Goal: Browse casually: Explore the website without a specific task or goal

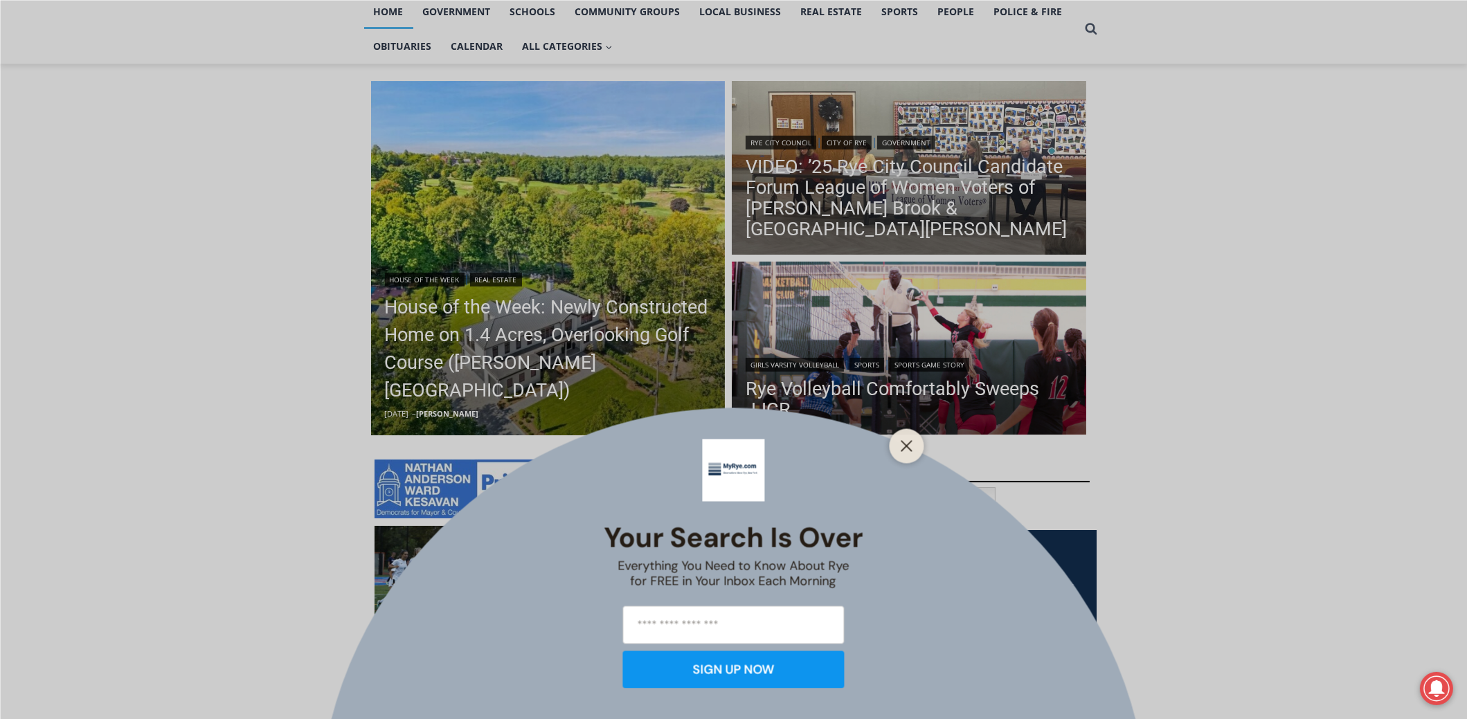
scroll to position [208, 0]
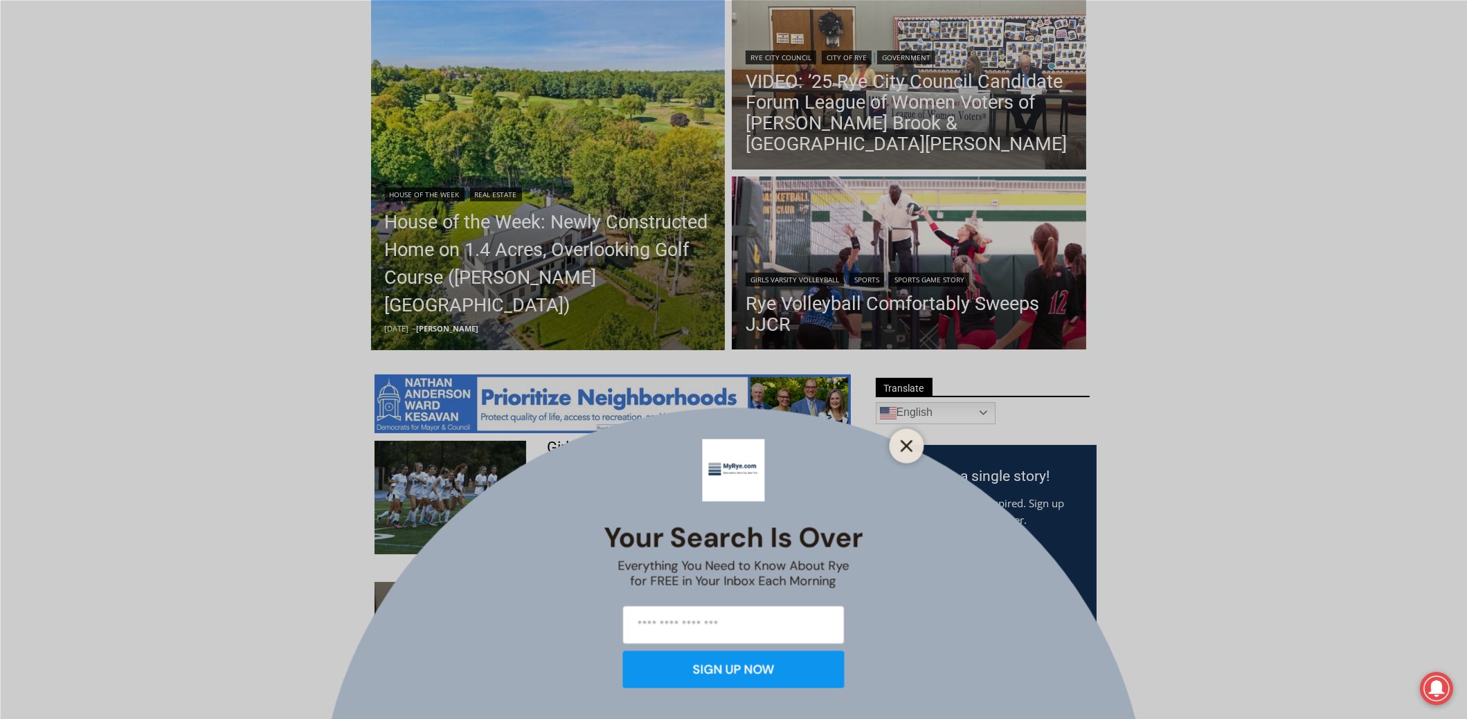
click at [902, 449] on line "Close" at bounding box center [906, 446] width 10 height 10
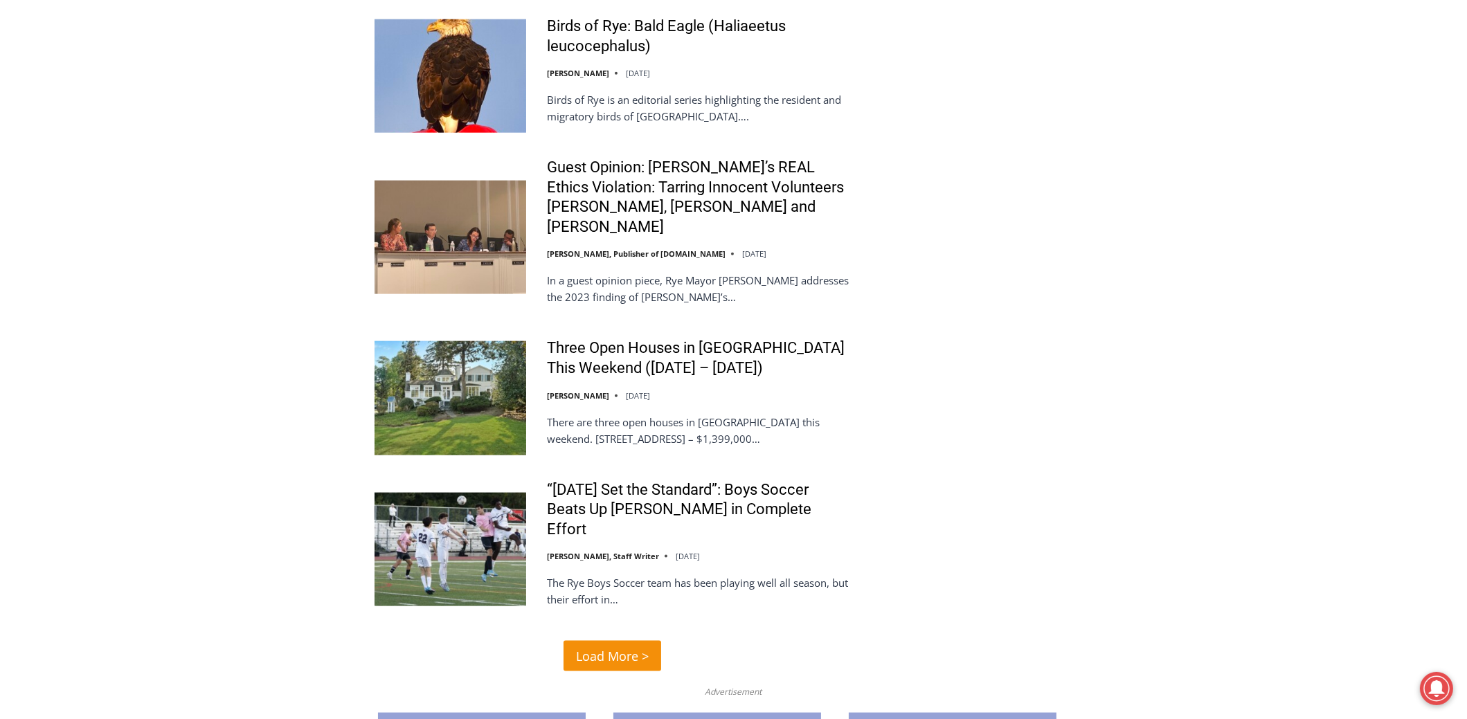
scroll to position [2907, 0]
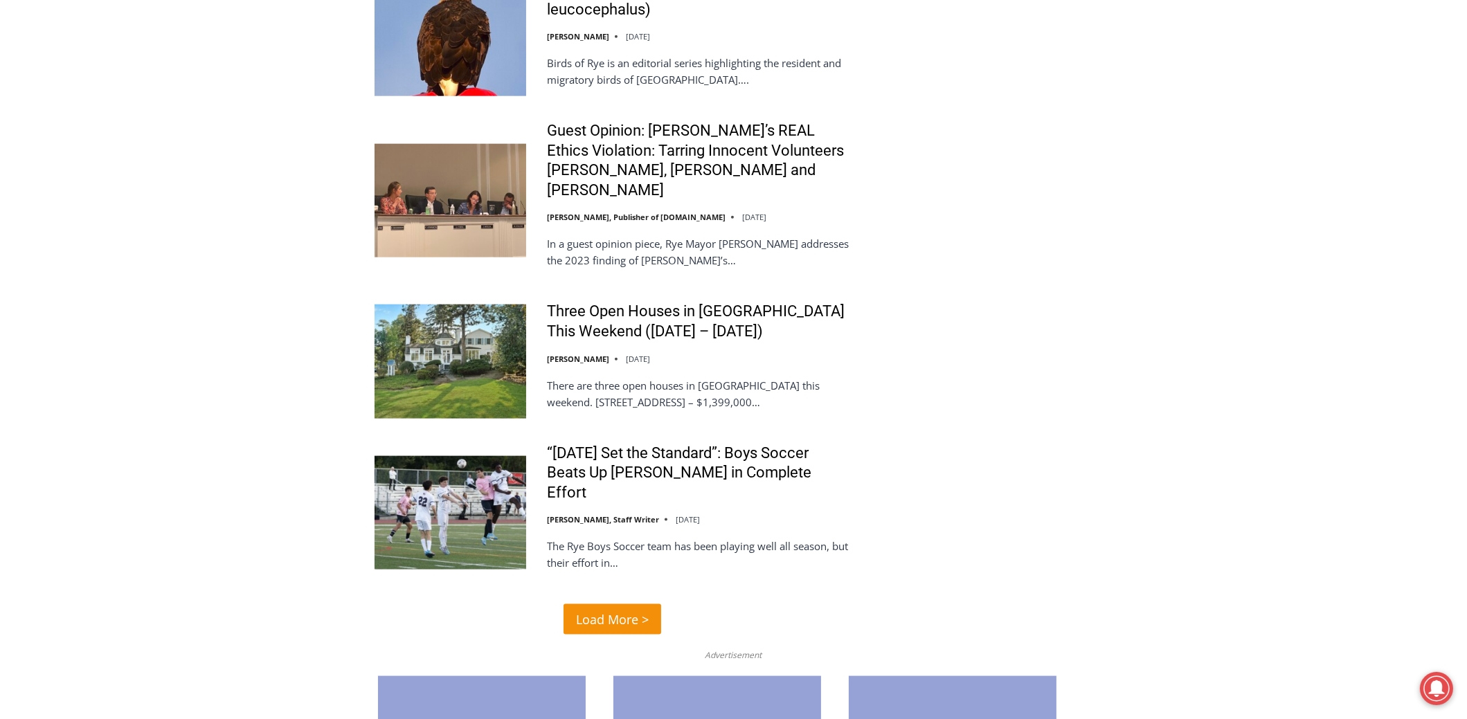
click at [609, 610] on span "Load More >" at bounding box center [612, 620] width 73 height 20
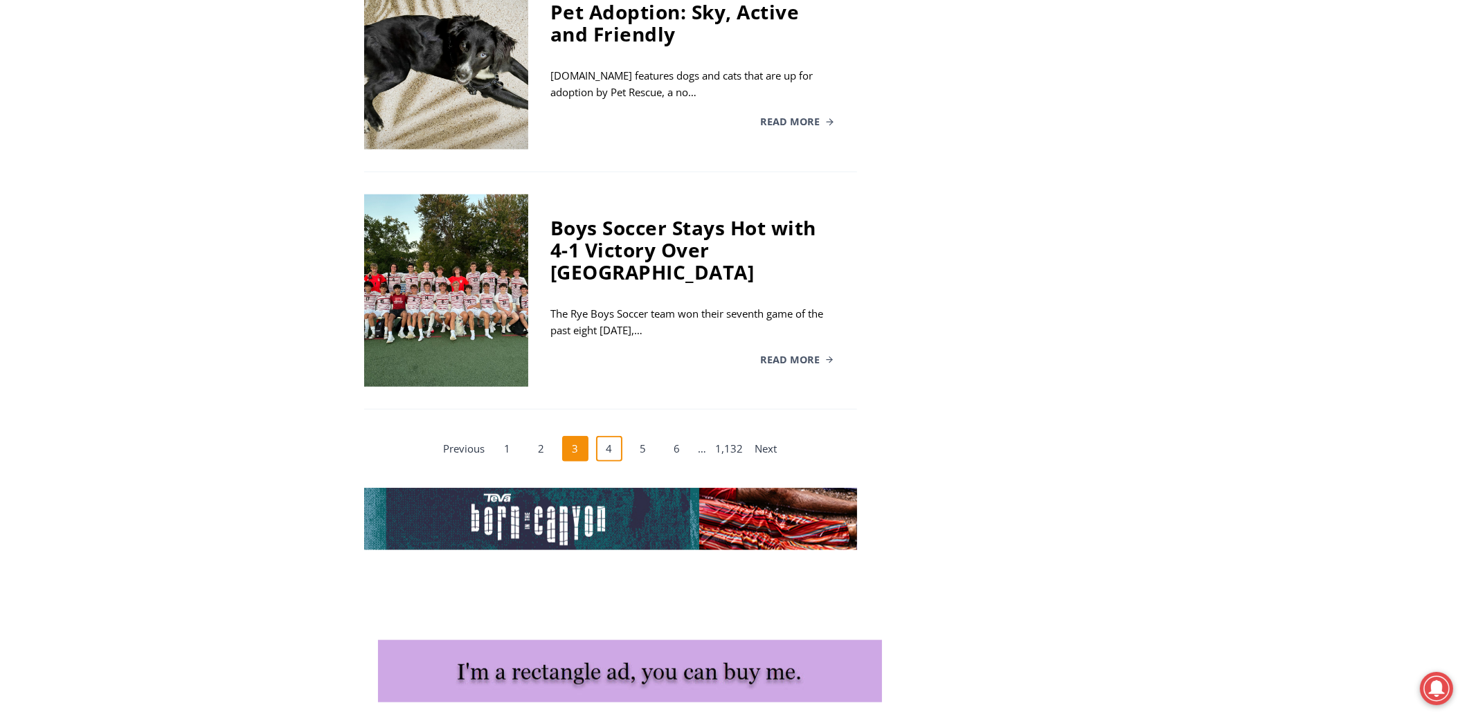
click at [613, 436] on link "4" at bounding box center [609, 449] width 26 height 26
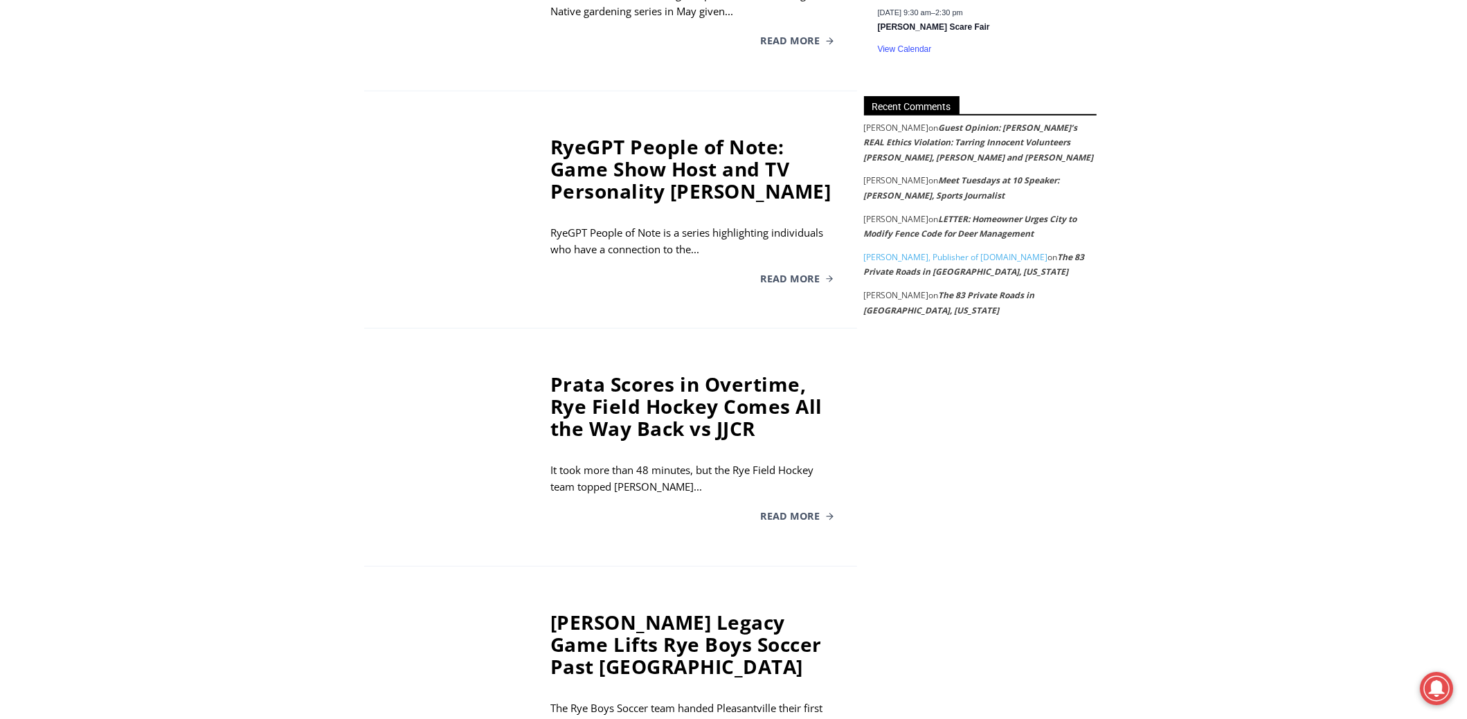
scroll to position [2249, 0]
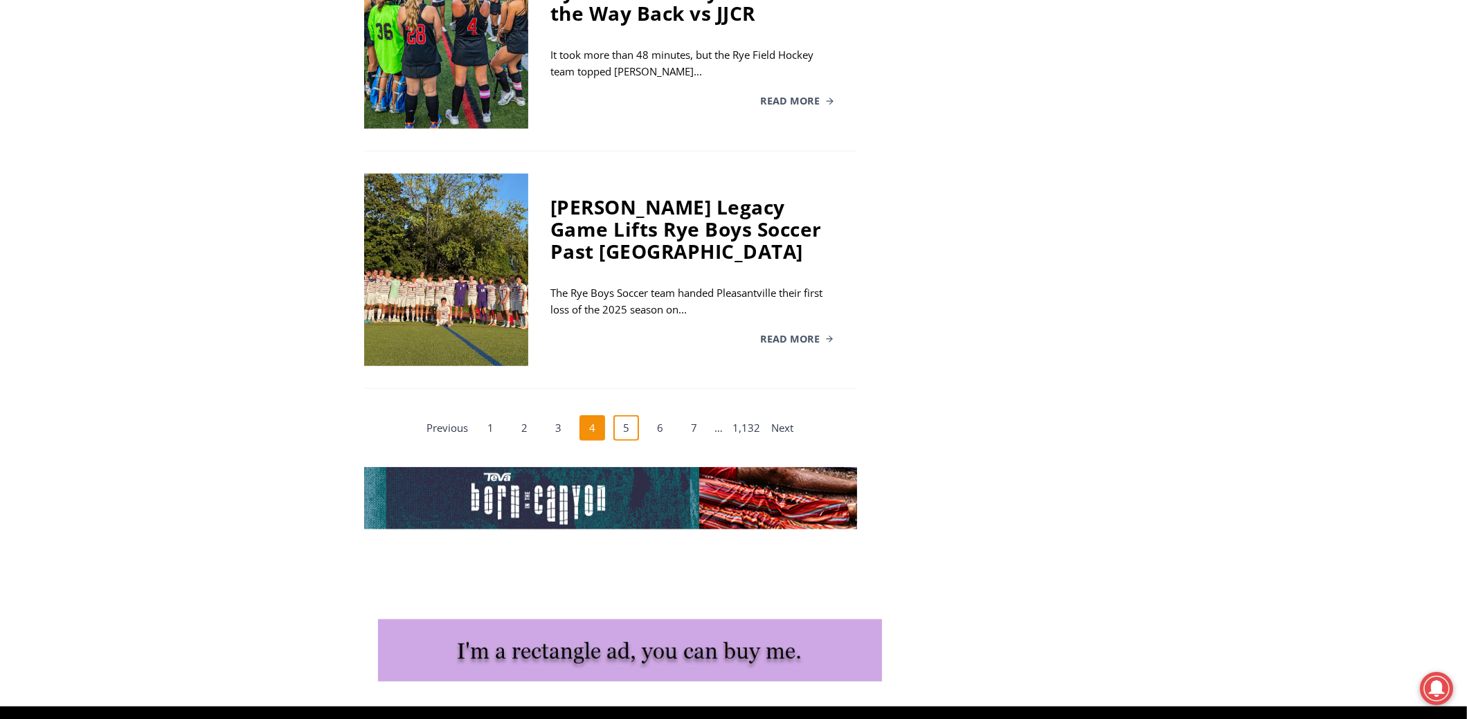
click at [631, 415] on link "5" at bounding box center [626, 428] width 26 height 26
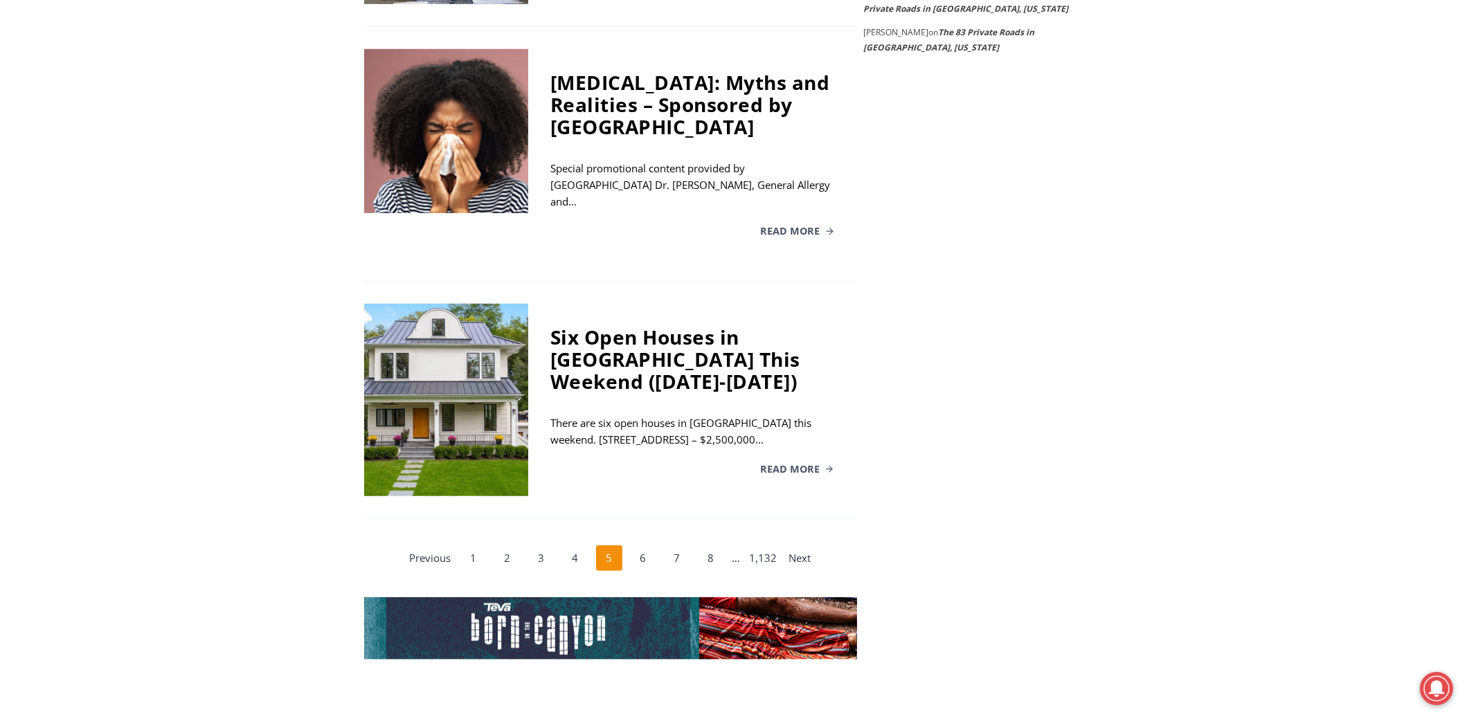
scroll to position [2249, 0]
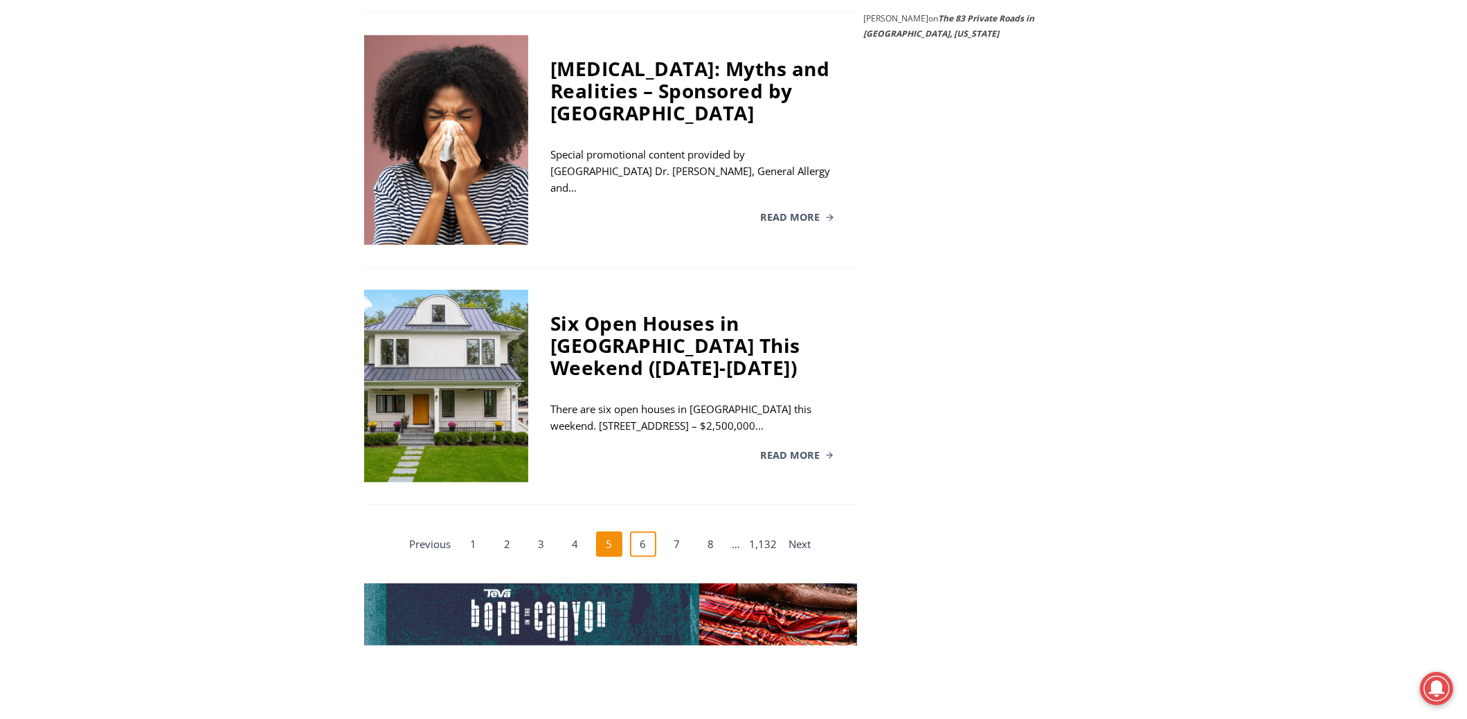
click at [654, 532] on link "6" at bounding box center [643, 545] width 26 height 26
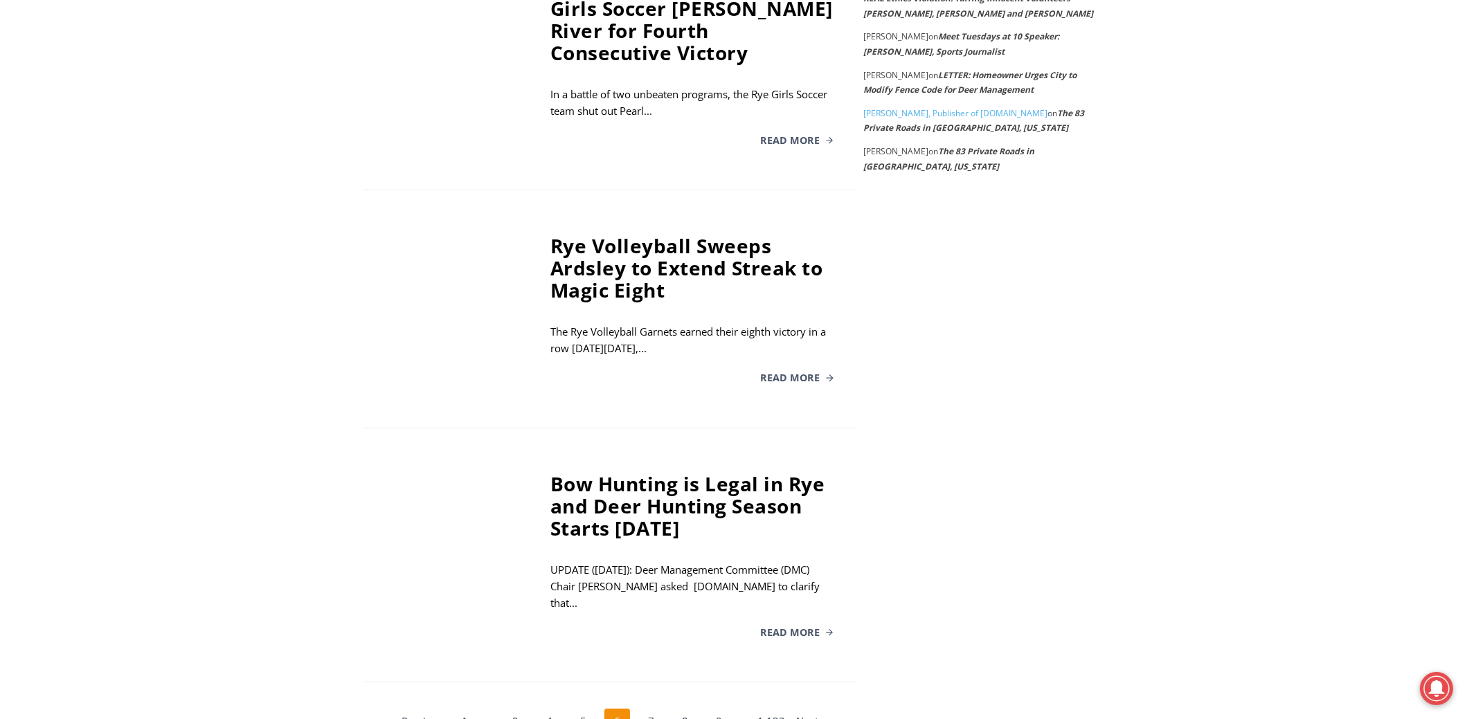
scroll to position [2284, 0]
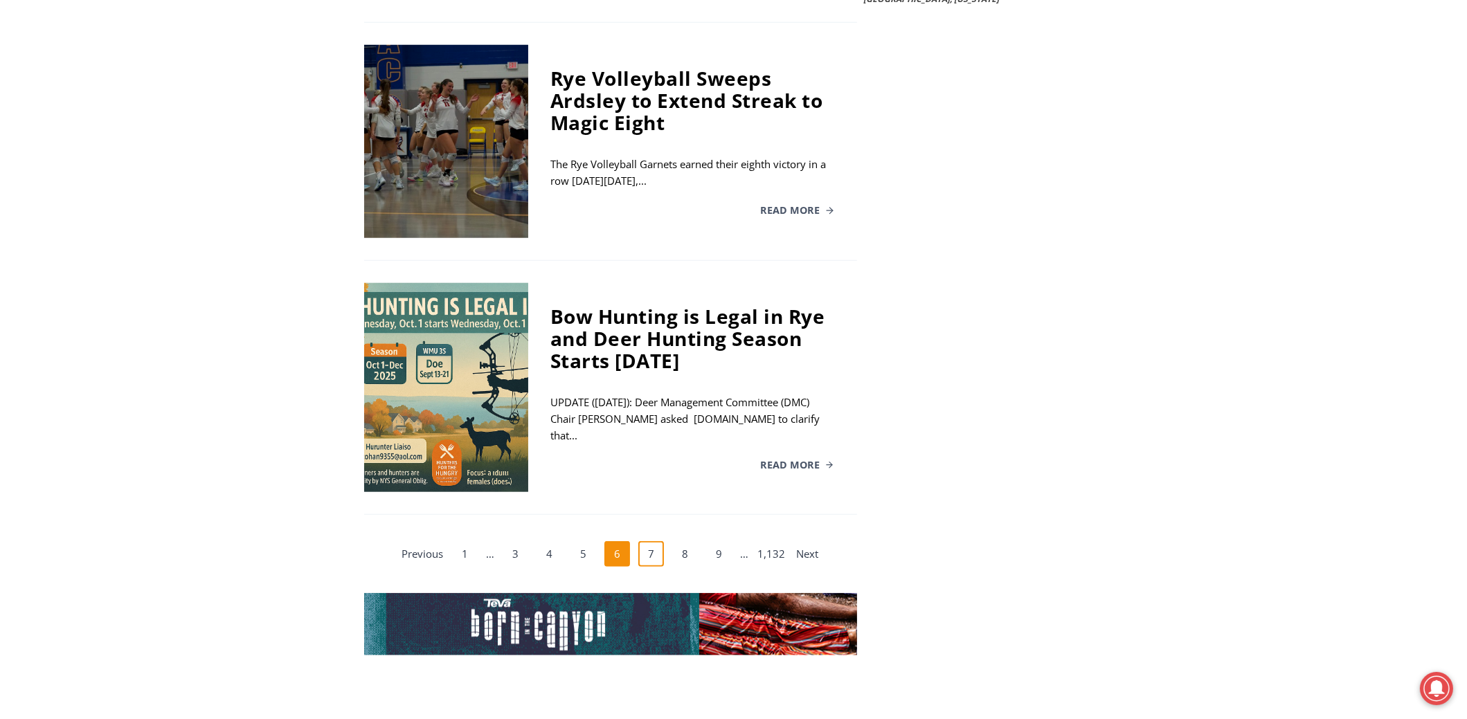
click at [661, 541] on link "7" at bounding box center [651, 554] width 26 height 26
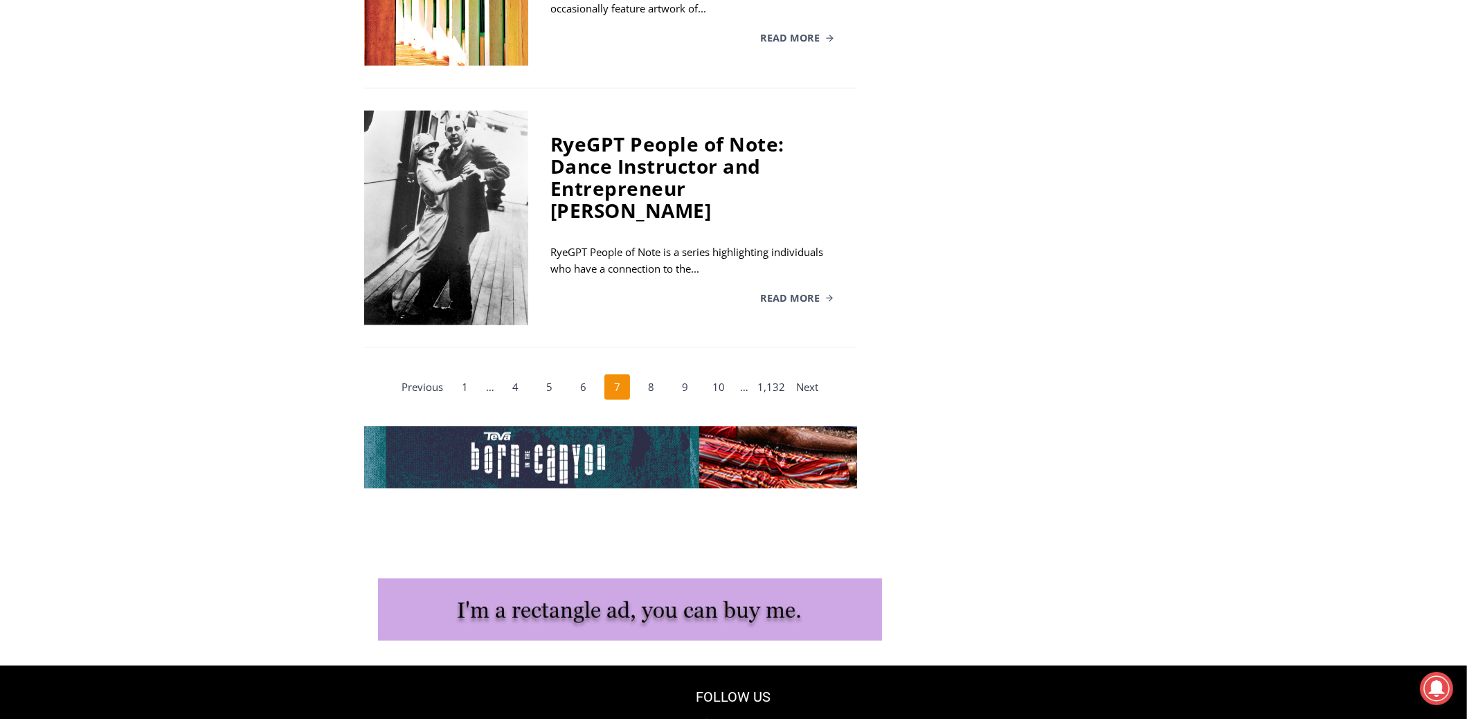
scroll to position [2457, 0]
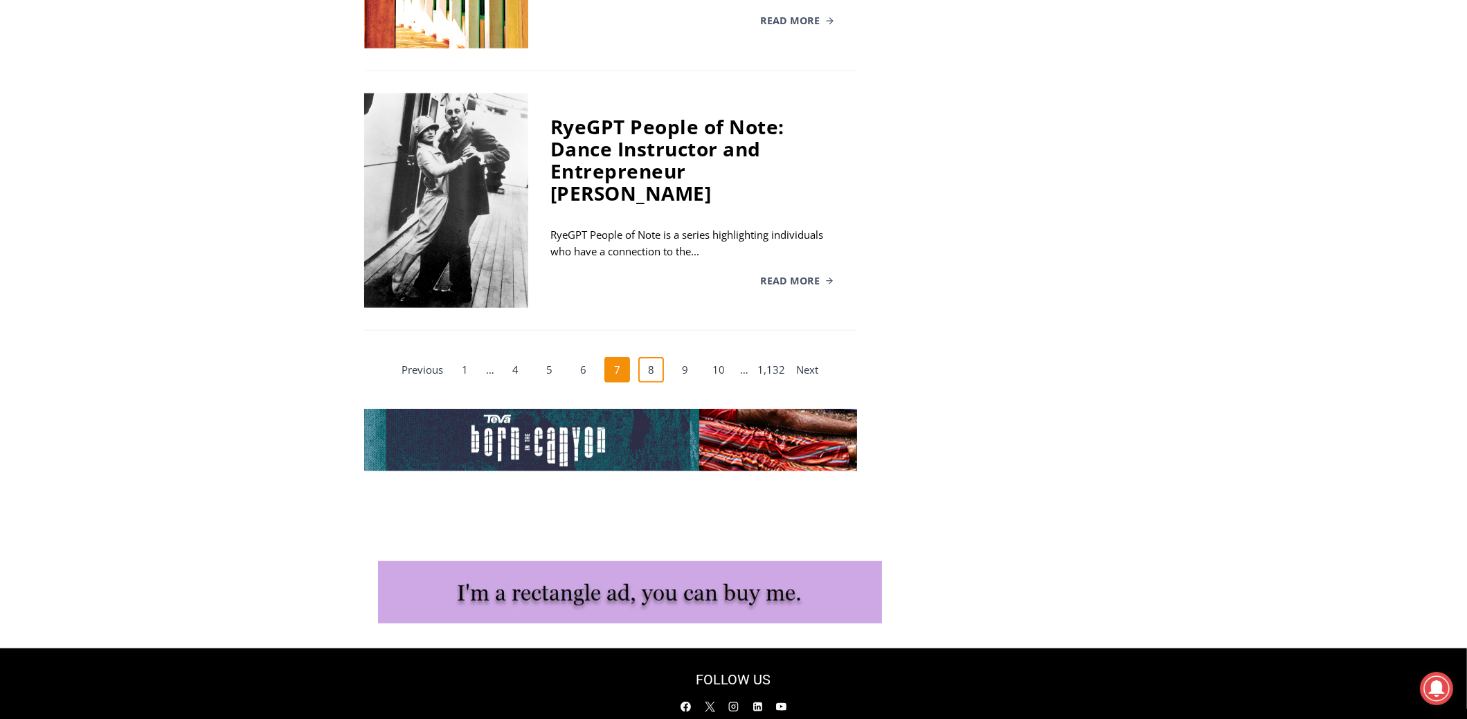
click at [644, 357] on link "8" at bounding box center [651, 370] width 26 height 26
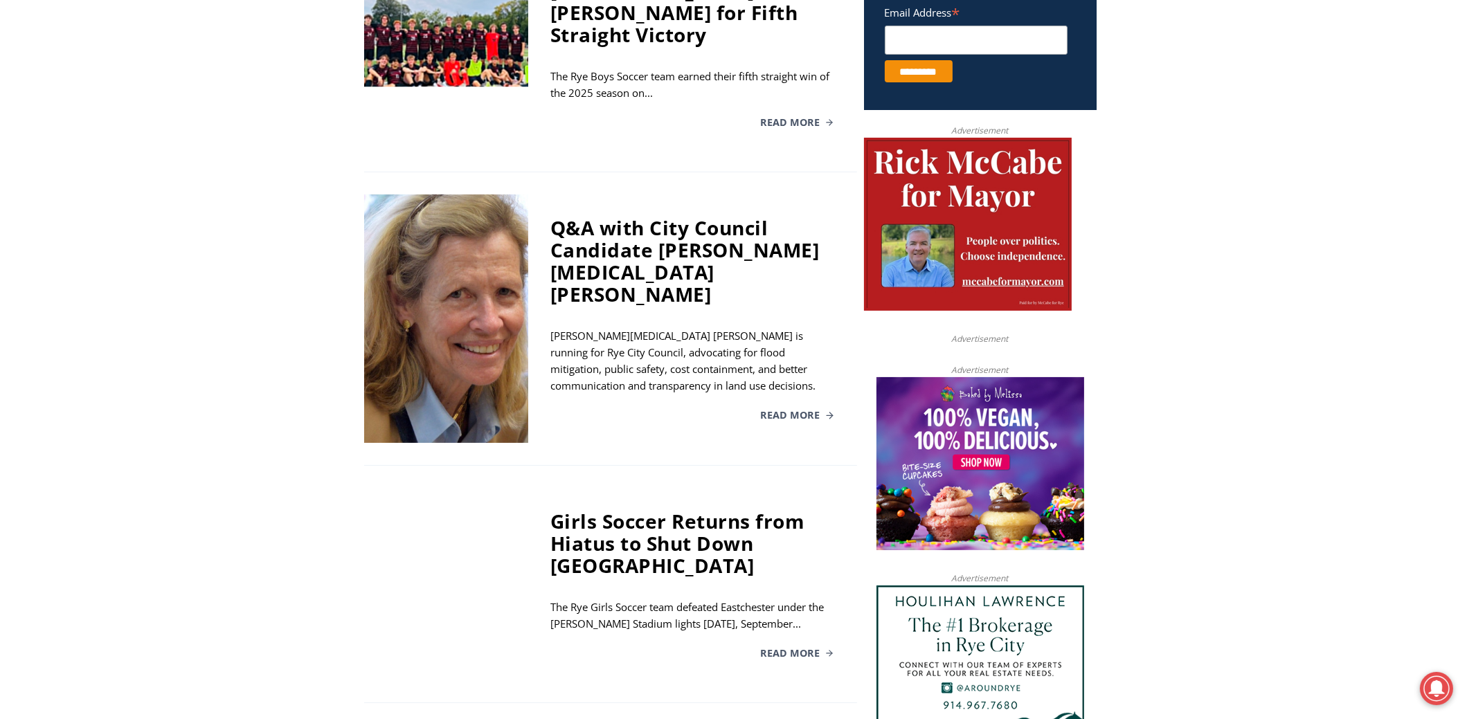
scroll to position [449, 0]
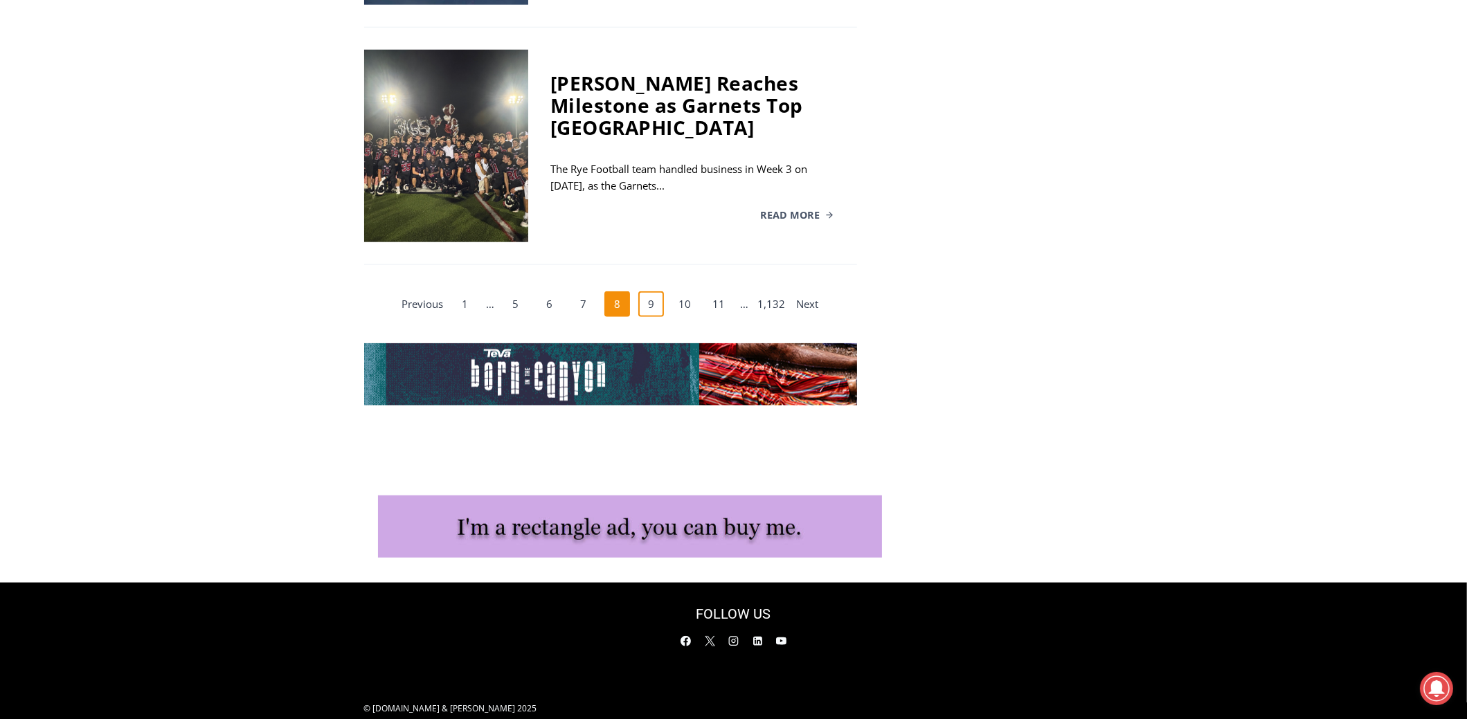
click at [655, 291] on link "9" at bounding box center [651, 304] width 26 height 26
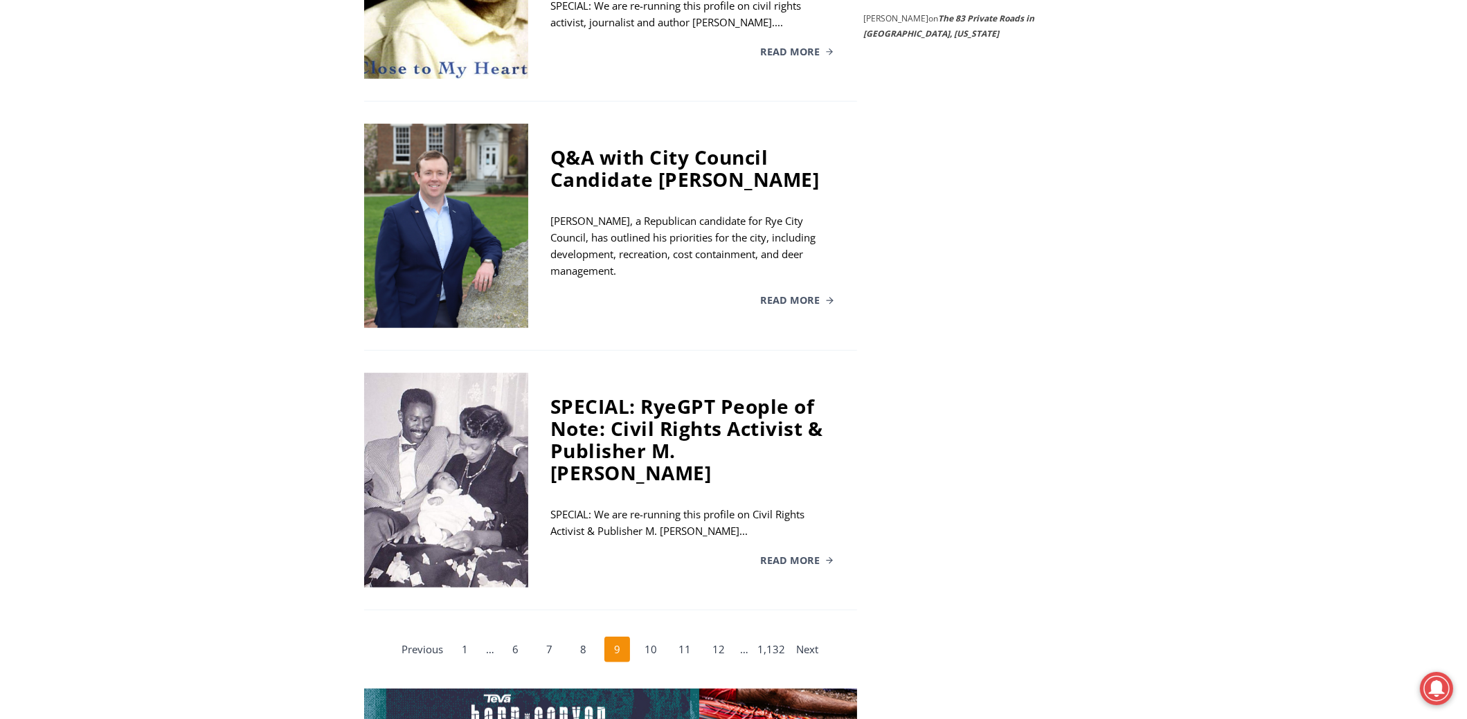
scroll to position [2388, 0]
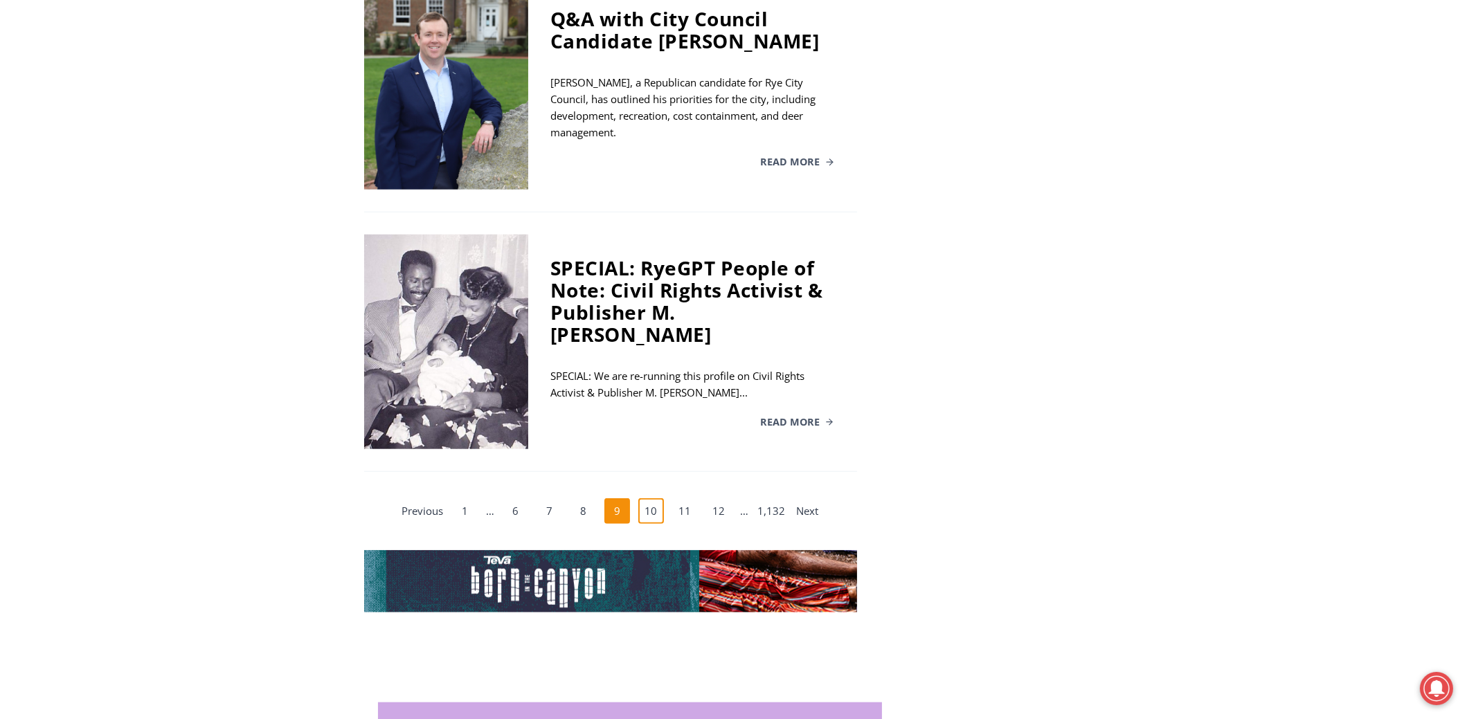
click at [662, 498] on link "10" at bounding box center [651, 511] width 26 height 26
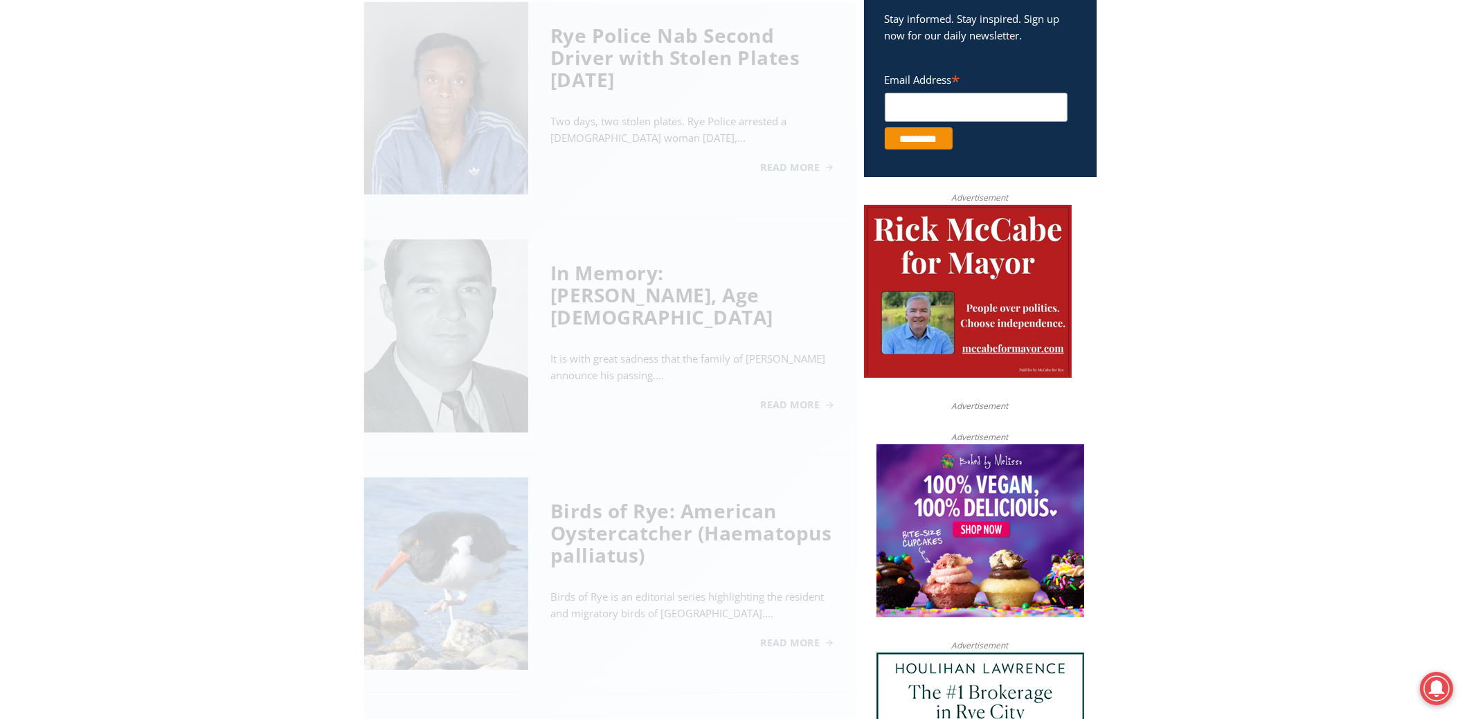
scroll to position [380, 0]
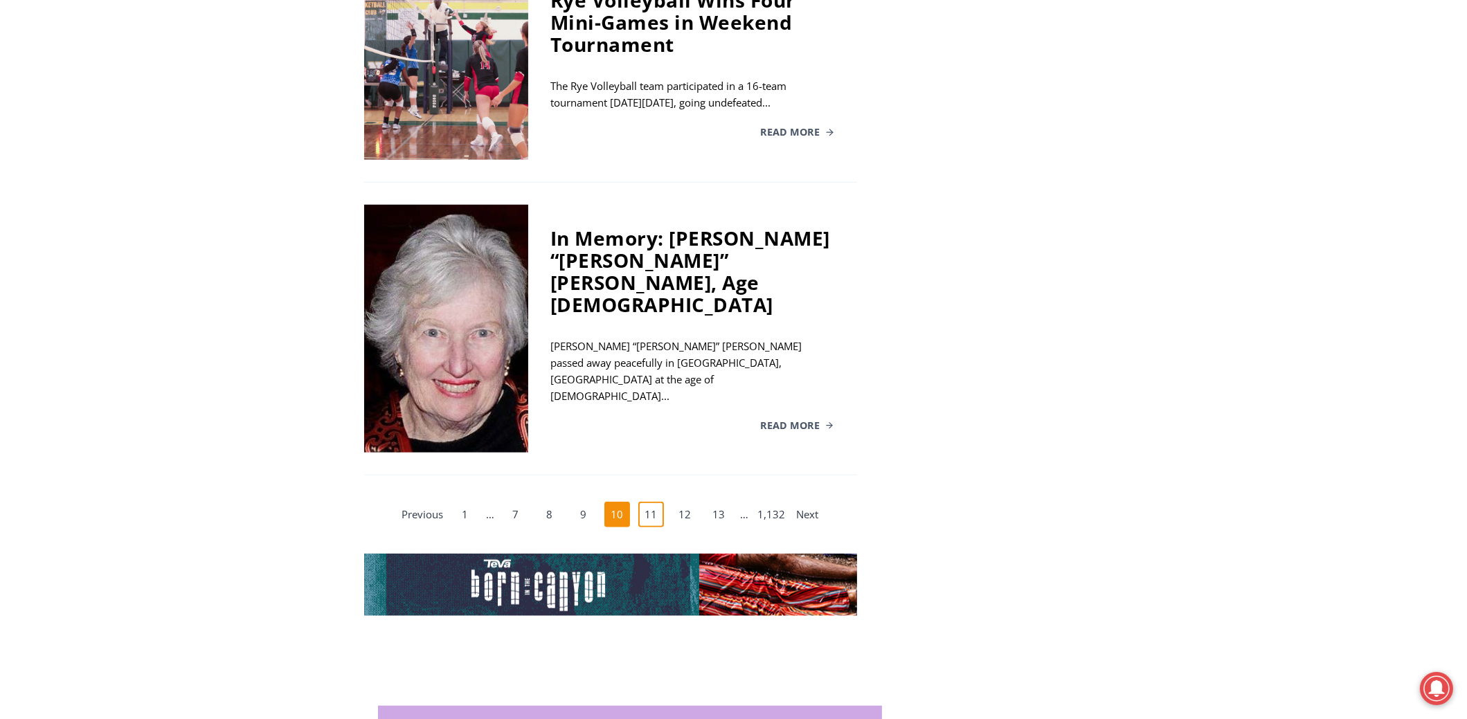
click at [653, 502] on link "11" at bounding box center [651, 515] width 26 height 26
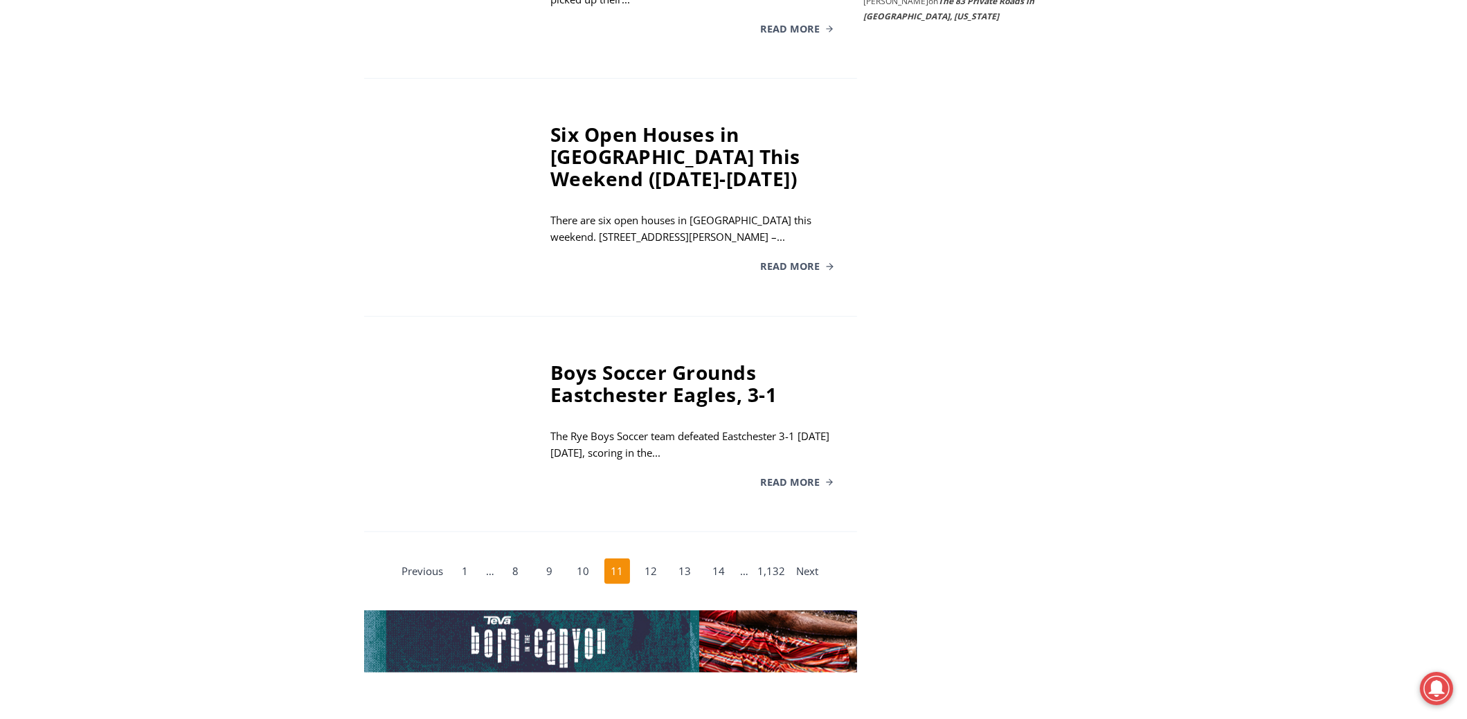
scroll to position [2318, 0]
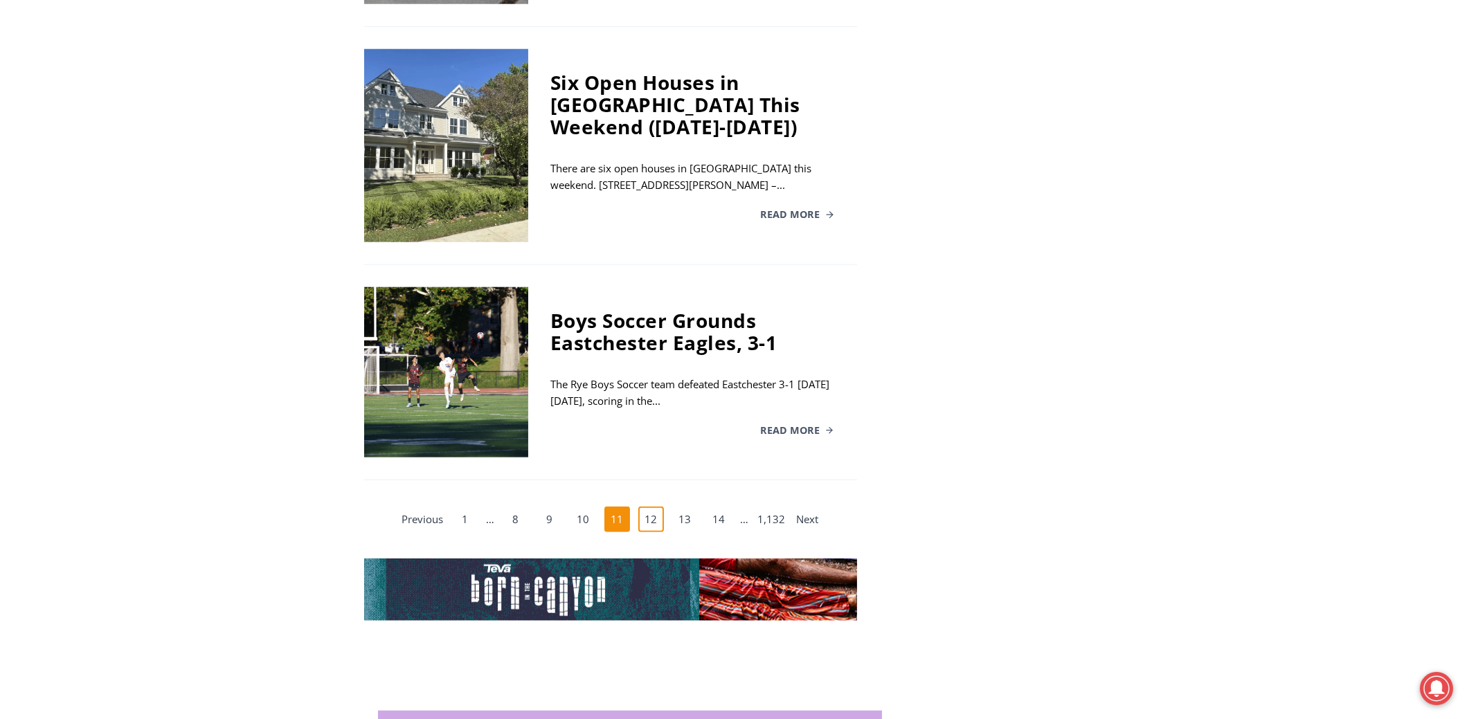
click at [654, 507] on link "12" at bounding box center [651, 520] width 26 height 26
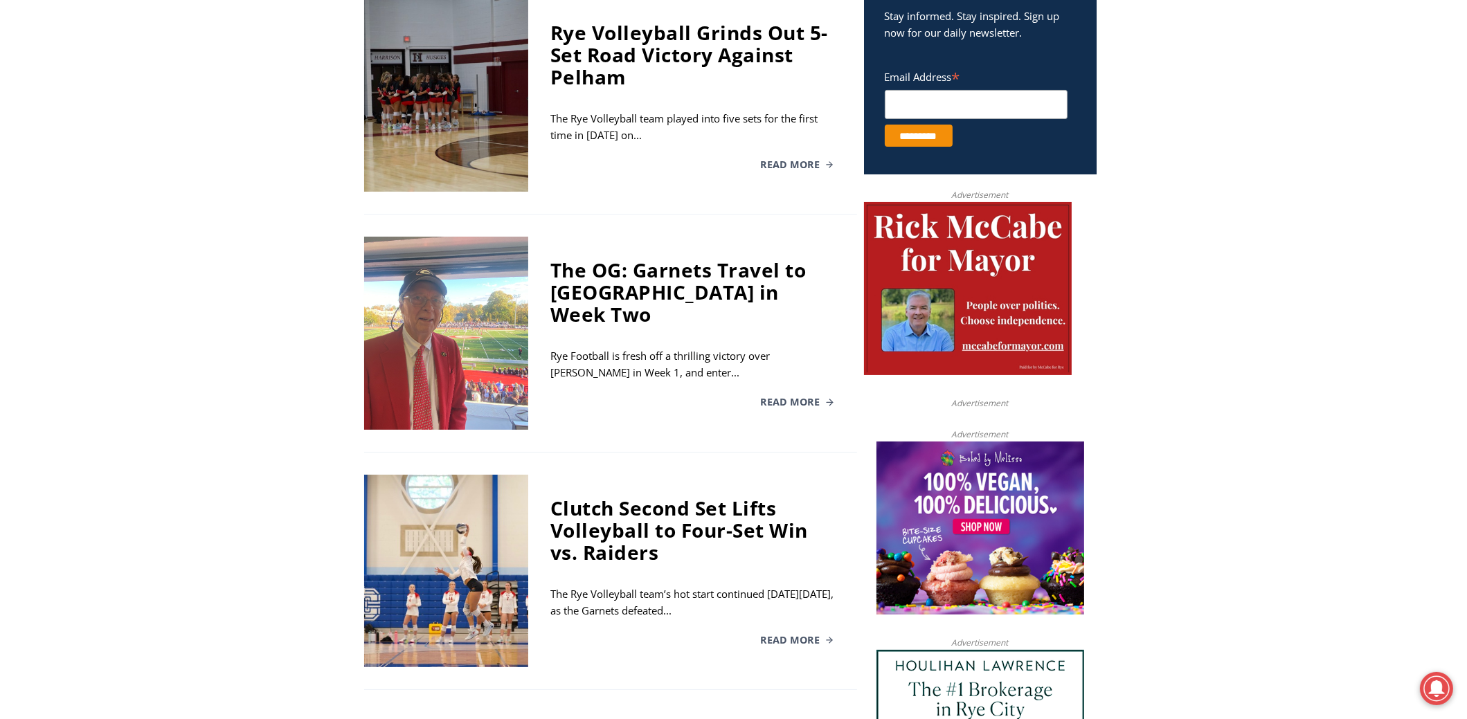
scroll to position [380, 0]
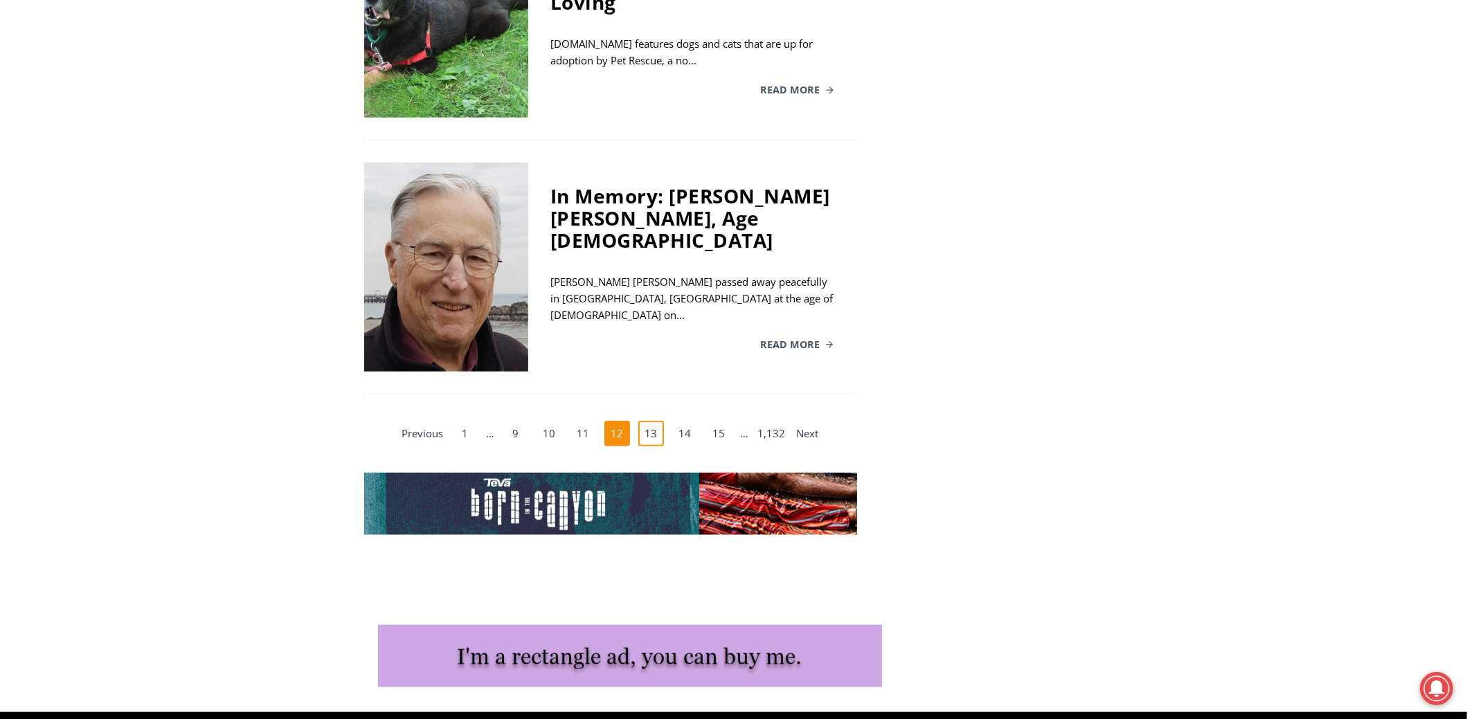
click at [651, 421] on link "13" at bounding box center [651, 434] width 26 height 26
